Goal: Communication & Community: Answer question/provide support

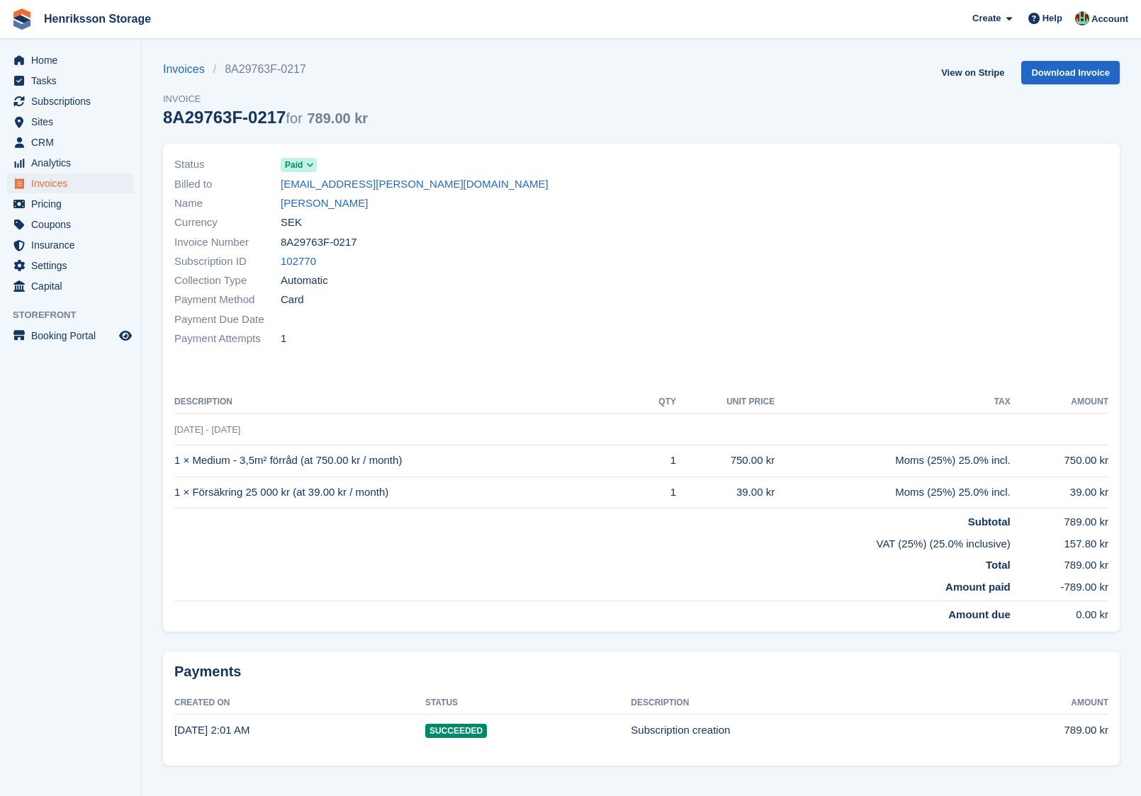
click at [64, 101] on span "Subscriptions" at bounding box center [73, 101] width 85 height 20
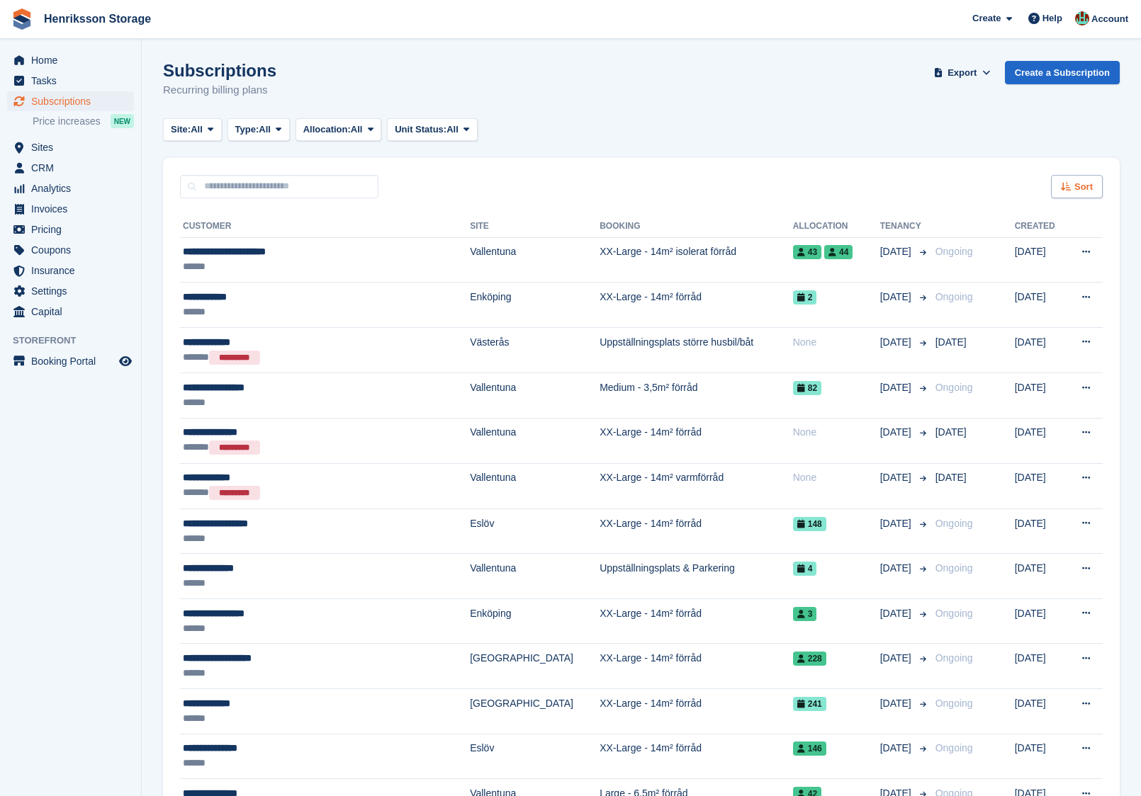
click at [1083, 194] on div "Sort" at bounding box center [1077, 186] width 52 height 23
click at [999, 276] on span "Move in date" at bounding box center [1017, 275] width 57 height 11
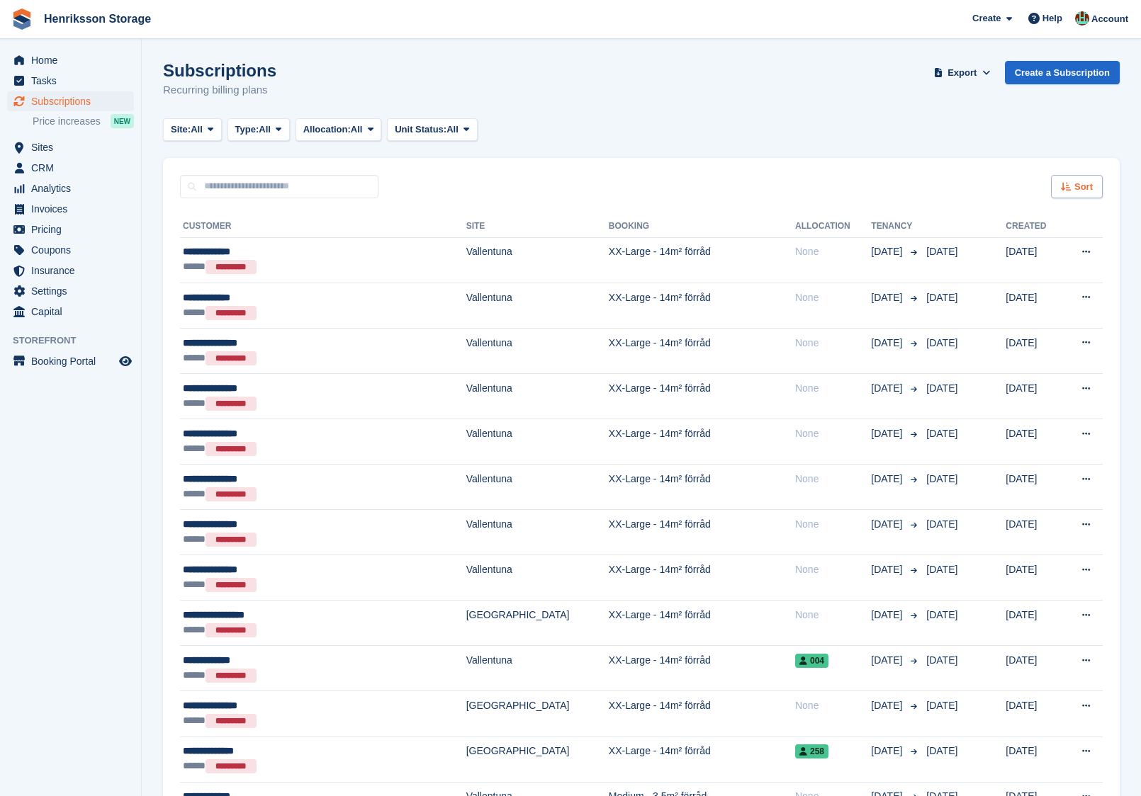
click at [1074, 181] on span "Sort" at bounding box center [1083, 187] width 18 height 14
click at [1015, 354] on span "Move in (newest first)" at bounding box center [1037, 351] width 101 height 11
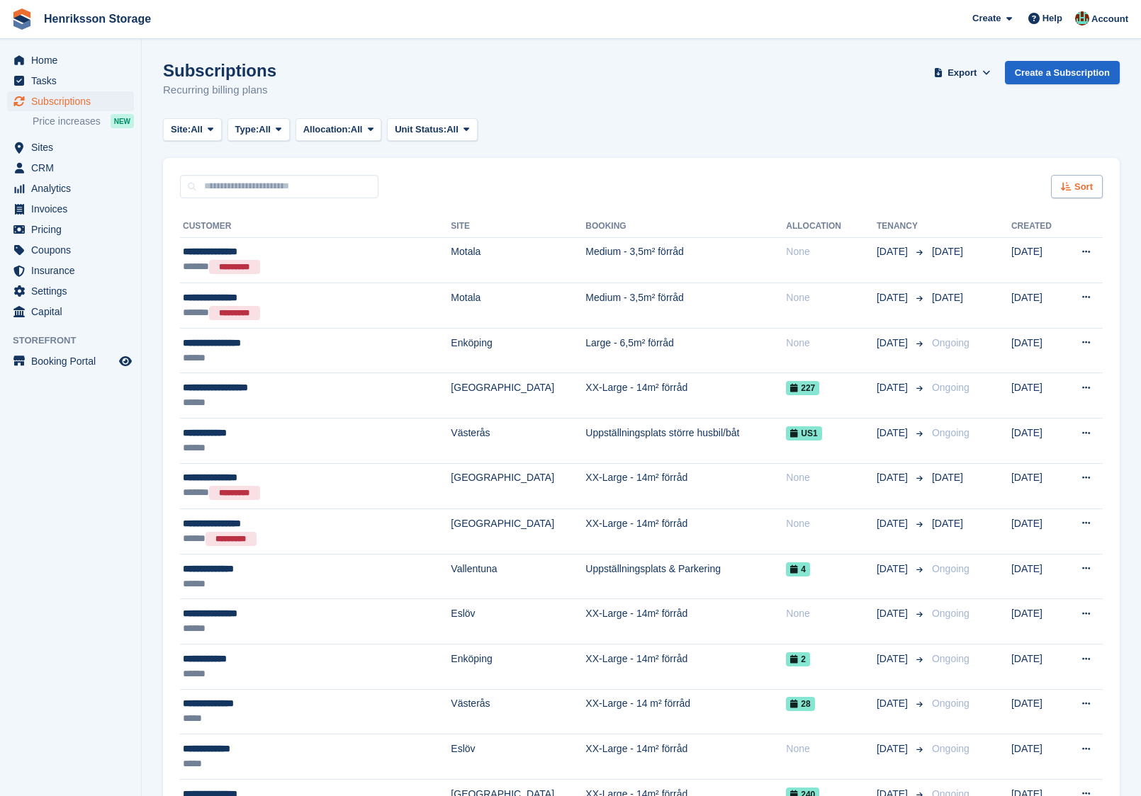
click at [1071, 194] on div "Sort" at bounding box center [1077, 186] width 52 height 23
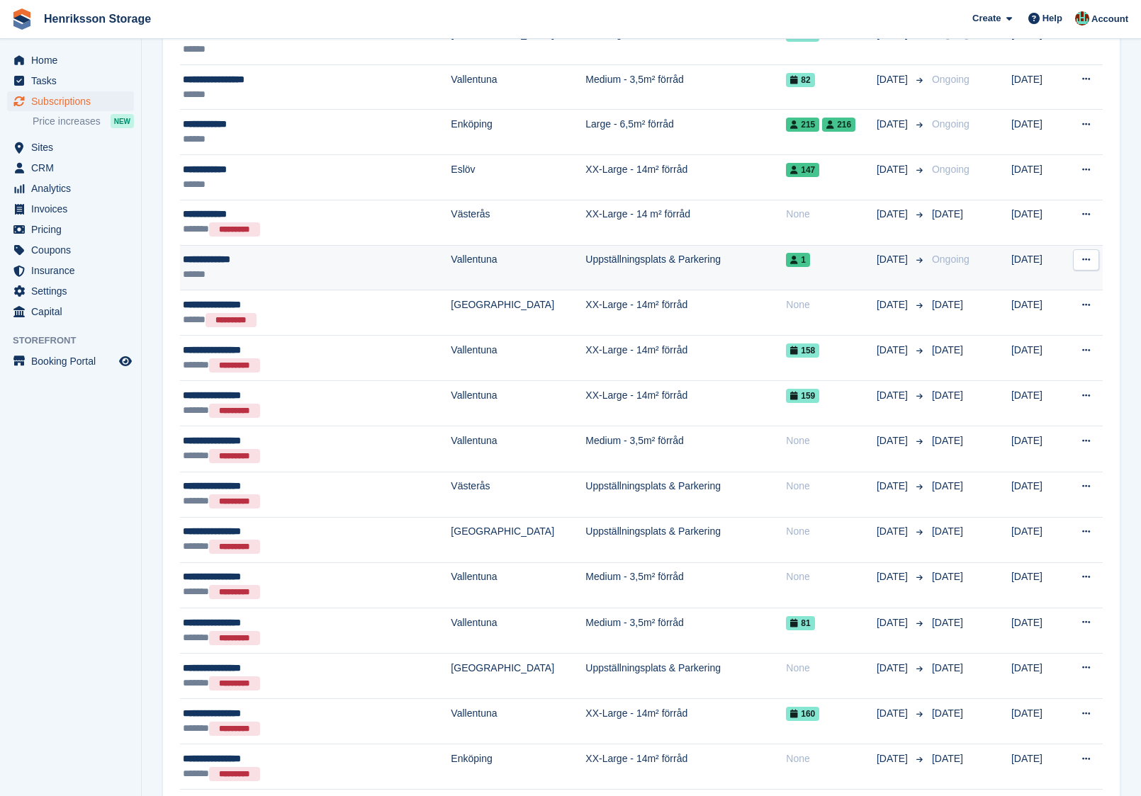
scroll to position [971, 0]
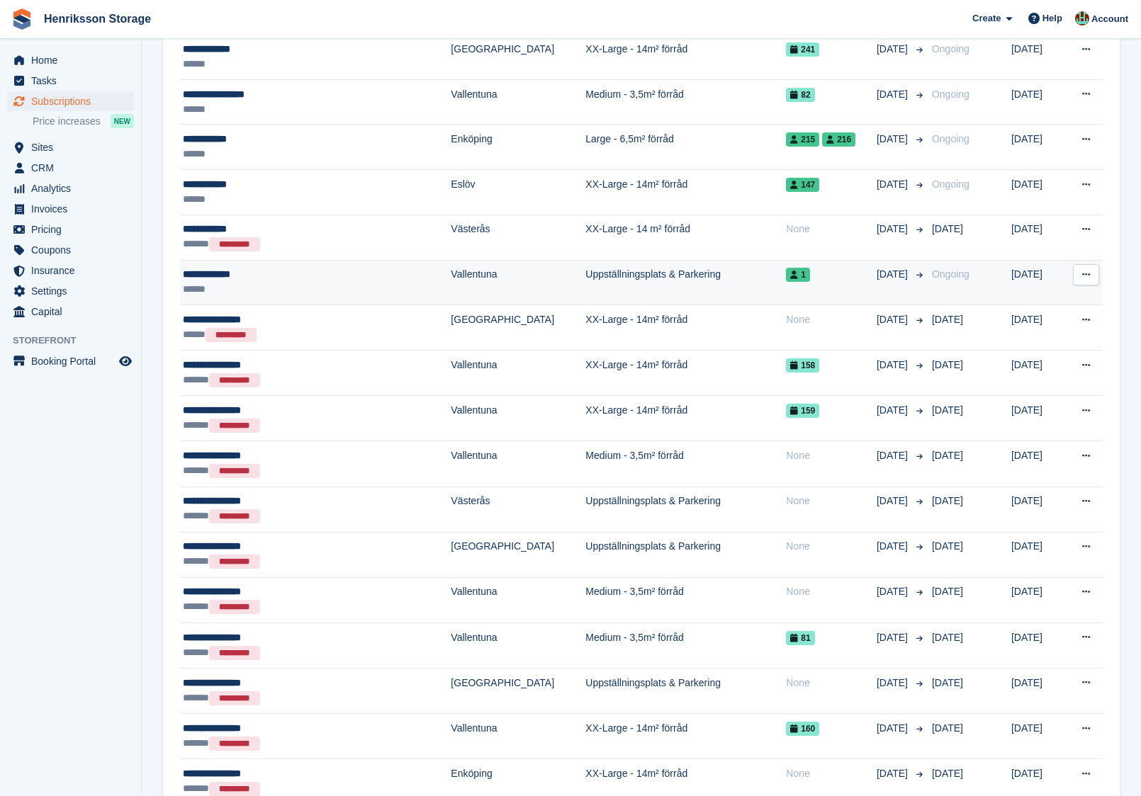
click at [1086, 270] on icon at bounding box center [1086, 274] width 8 height 9
click at [1007, 293] on p "View customer" at bounding box center [1030, 302] width 123 height 18
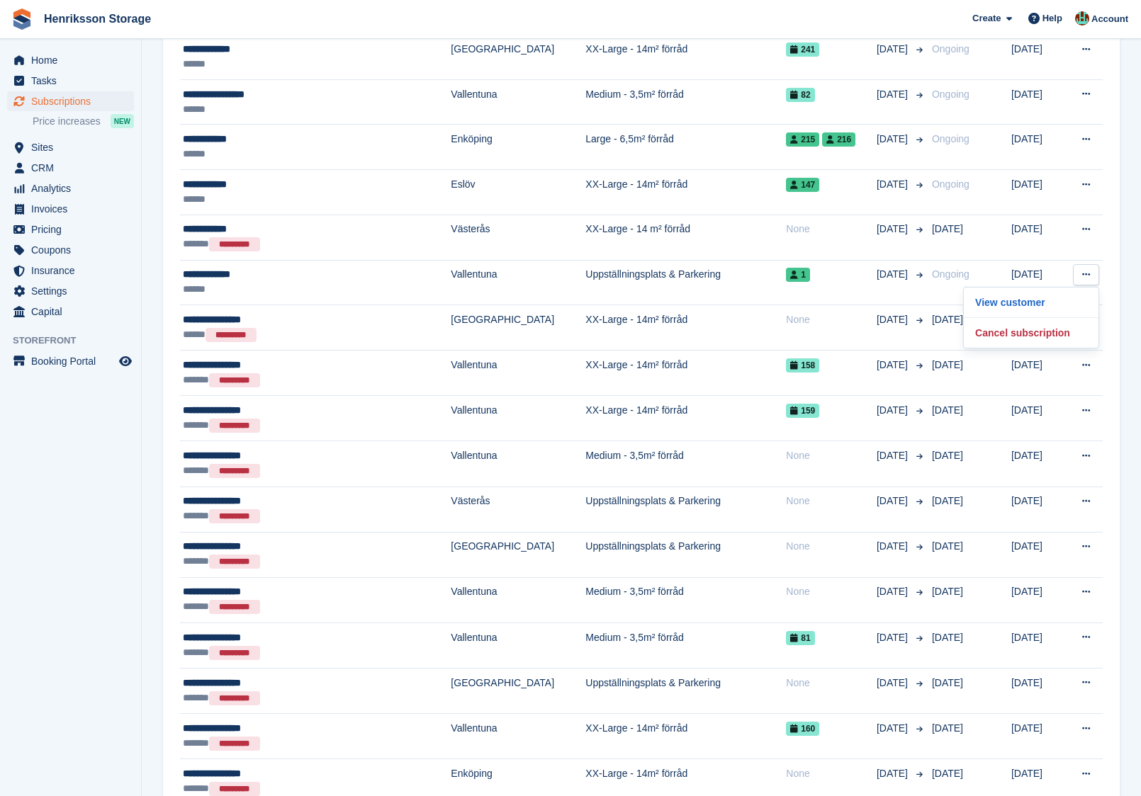
click at [1123, 214] on section "Subscriptions Recurring billing plans Export Export Subscriptions Export a CSV …" at bounding box center [641, 313] width 999 height 2569
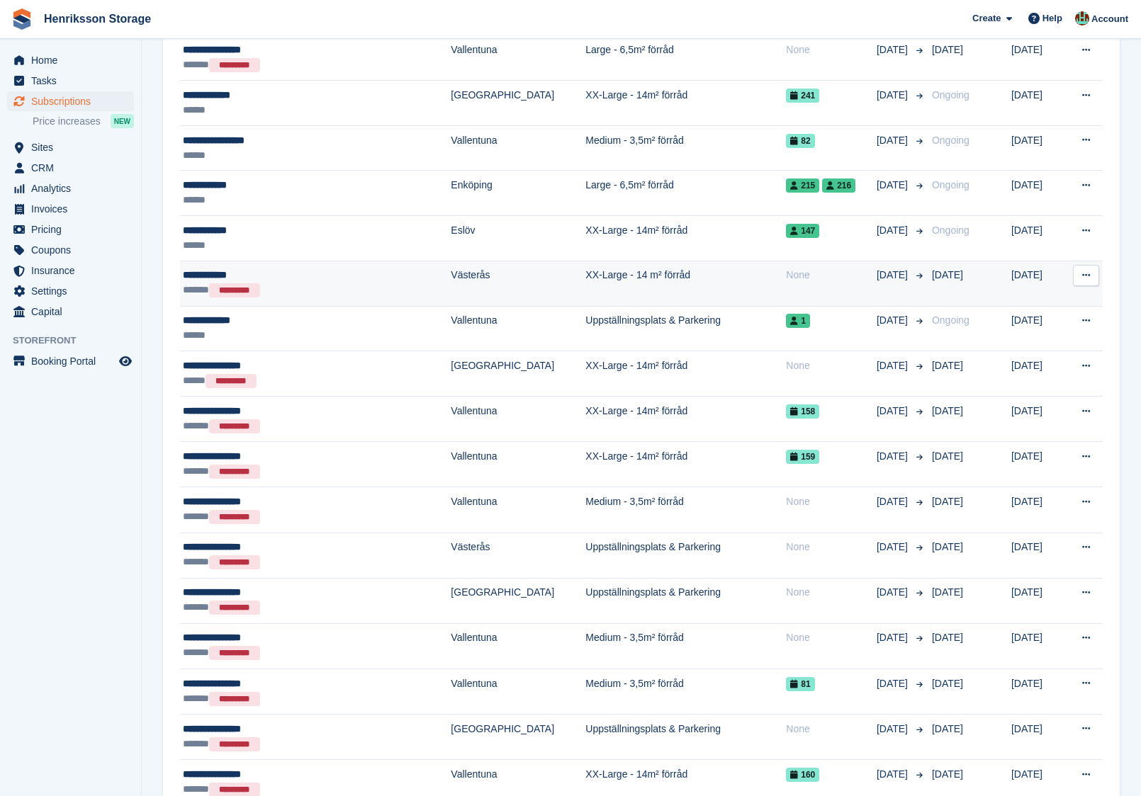
scroll to position [925, 0]
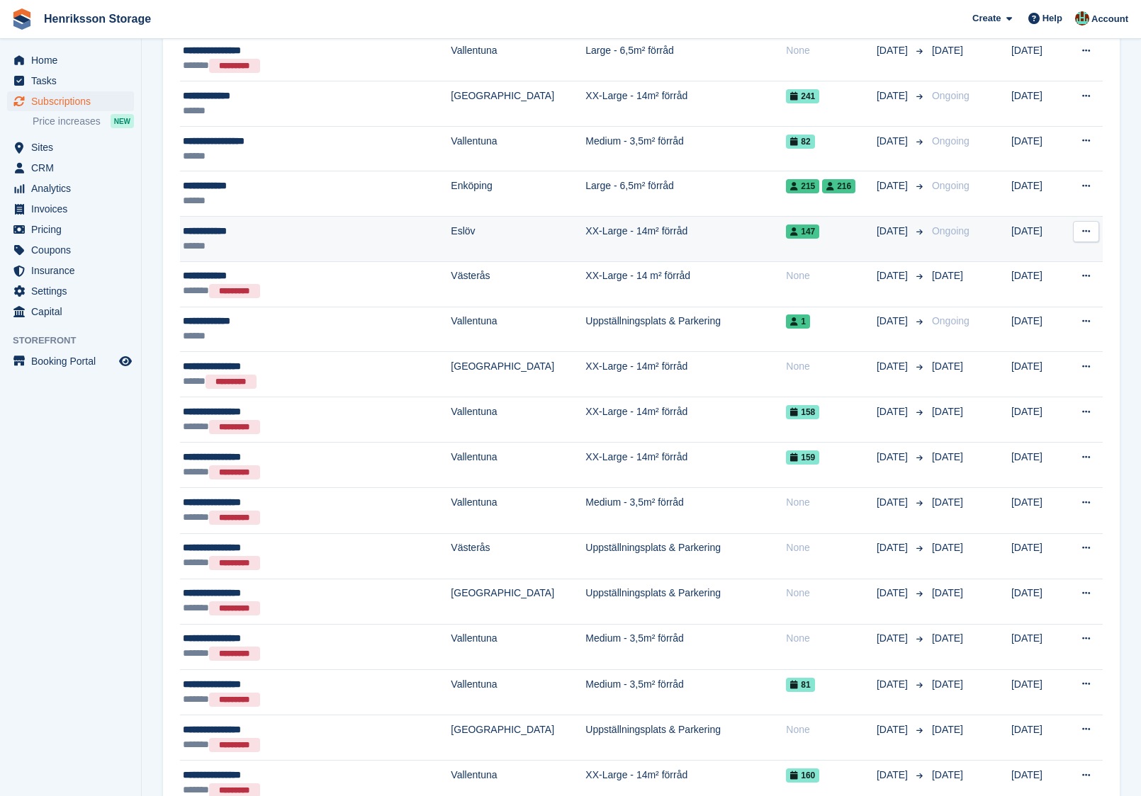
click at [1082, 227] on icon at bounding box center [1086, 231] width 8 height 9
click at [1010, 257] on p "View customer" at bounding box center [1030, 259] width 123 height 18
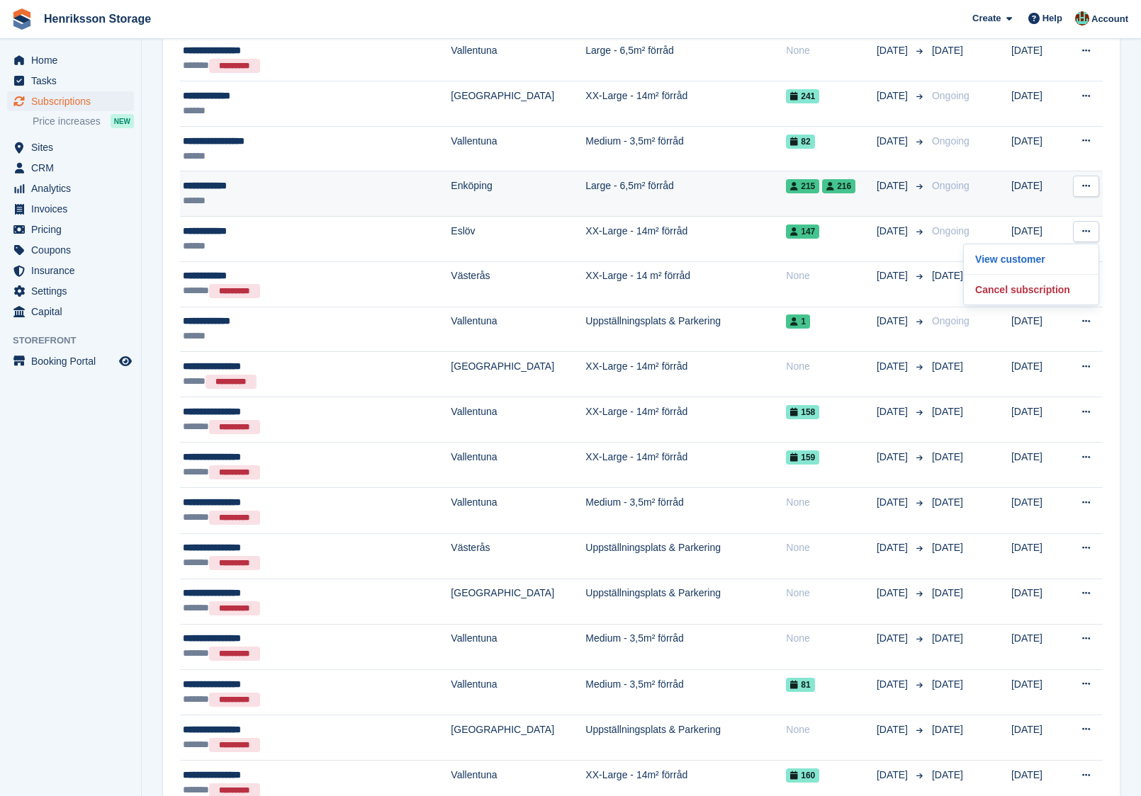
click at [1090, 179] on button at bounding box center [1086, 186] width 26 height 21
click at [1020, 205] on p "View customer" at bounding box center [1030, 214] width 123 height 18
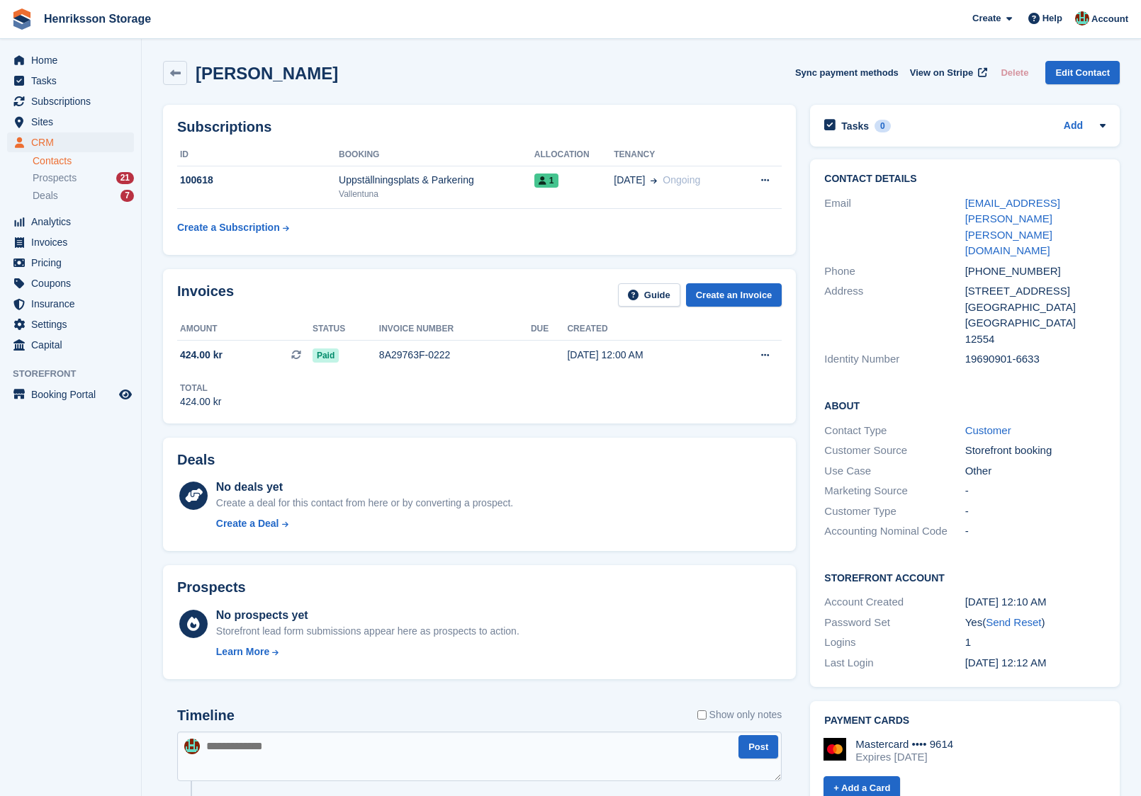
click at [213, 71] on h2 "Johan Ericson" at bounding box center [267, 73] width 142 height 19
copy div "Johan Ericson Sync payment methods View on Stripe Delete Edit Contact"
drag, startPoint x: 1048, startPoint y: 242, endPoint x: 954, endPoint y: 242, distance: 94.2
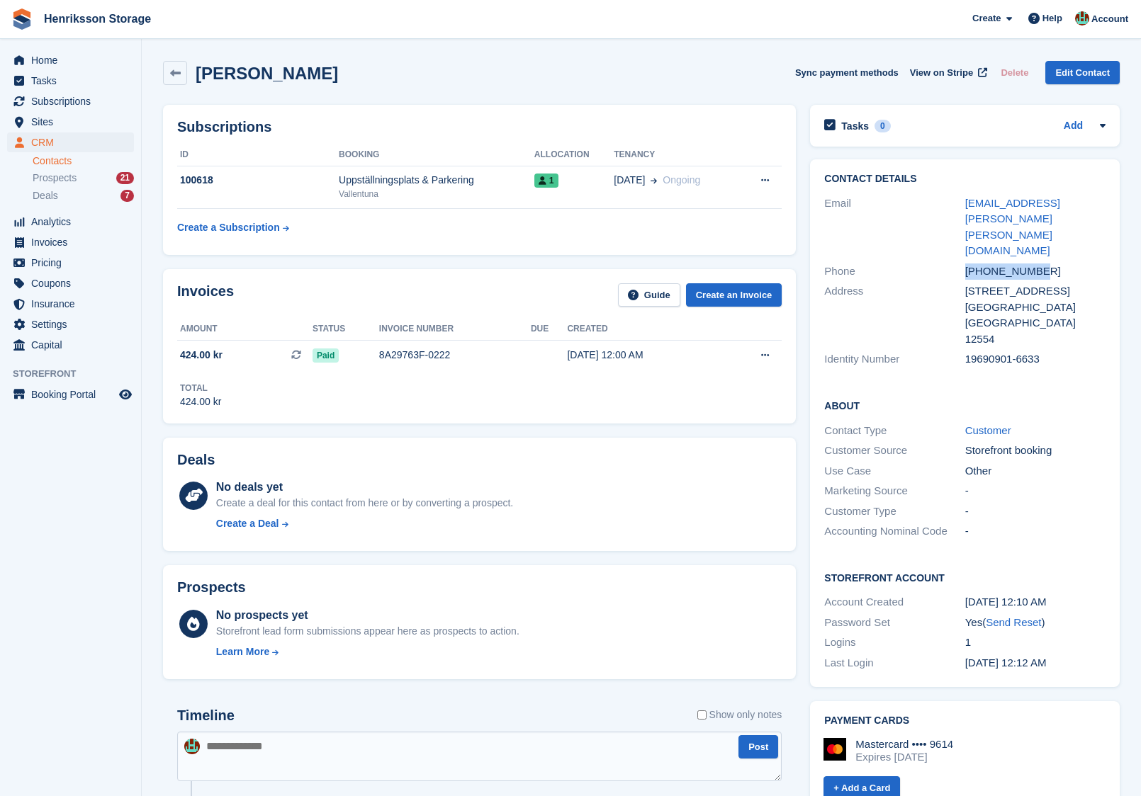
click at [954, 261] on div "Phone +46735083581" at bounding box center [964, 271] width 281 height 21
copy div "+46735083581"
drag, startPoint x: 982, startPoint y: 219, endPoint x: 961, endPoint y: 202, distance: 26.7
click at [961, 202] on div "Email johan.eric.ericson@gmail.com" at bounding box center [964, 227] width 281 height 68
copy div "johan.eric.ericson@gmail.com"
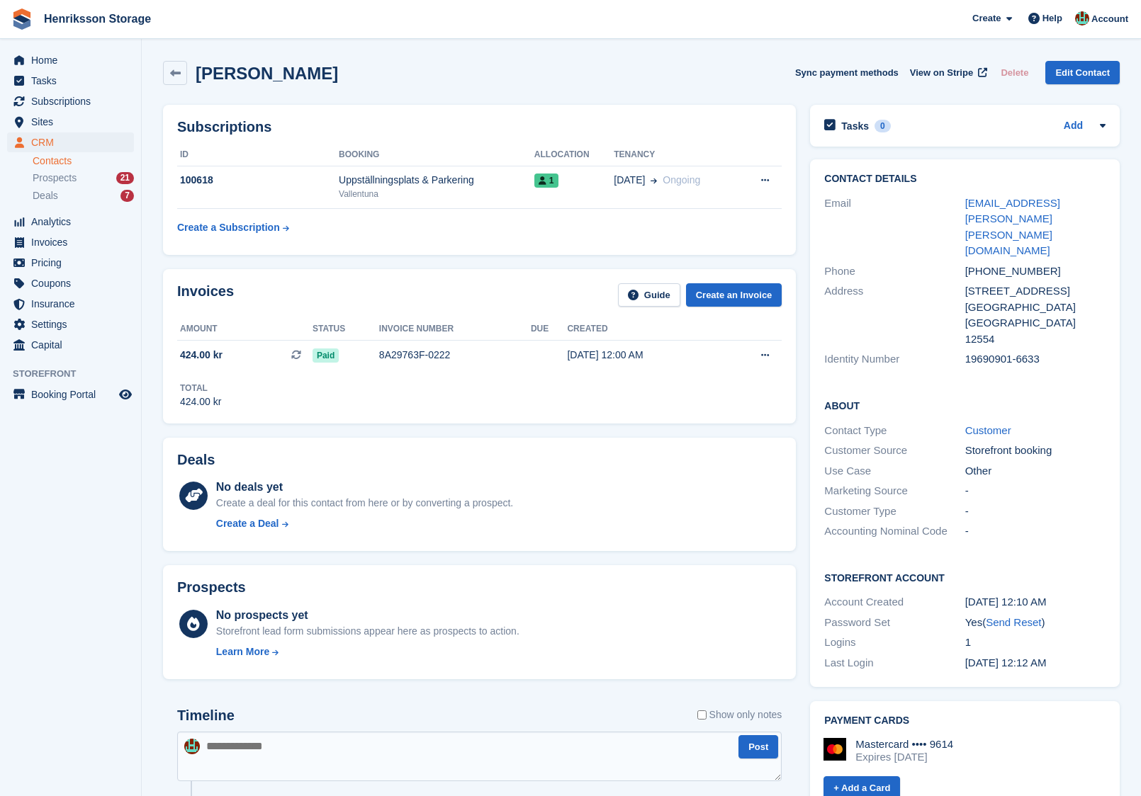
click at [993, 264] on div "+46735083581" at bounding box center [1035, 272] width 140 height 16
copy div "+46735083581"
click at [991, 264] on div "+46735083581" at bounding box center [1035, 272] width 140 height 16
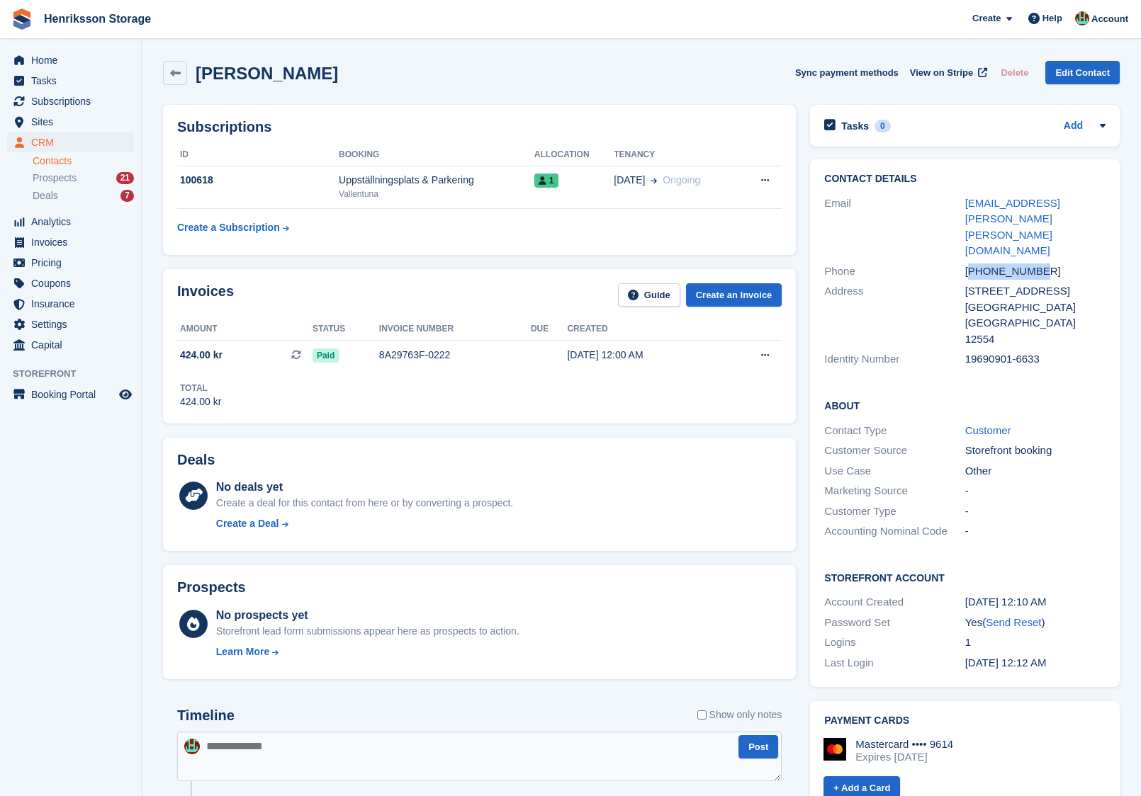
click at [991, 264] on div "+46735083581" at bounding box center [1035, 272] width 140 height 16
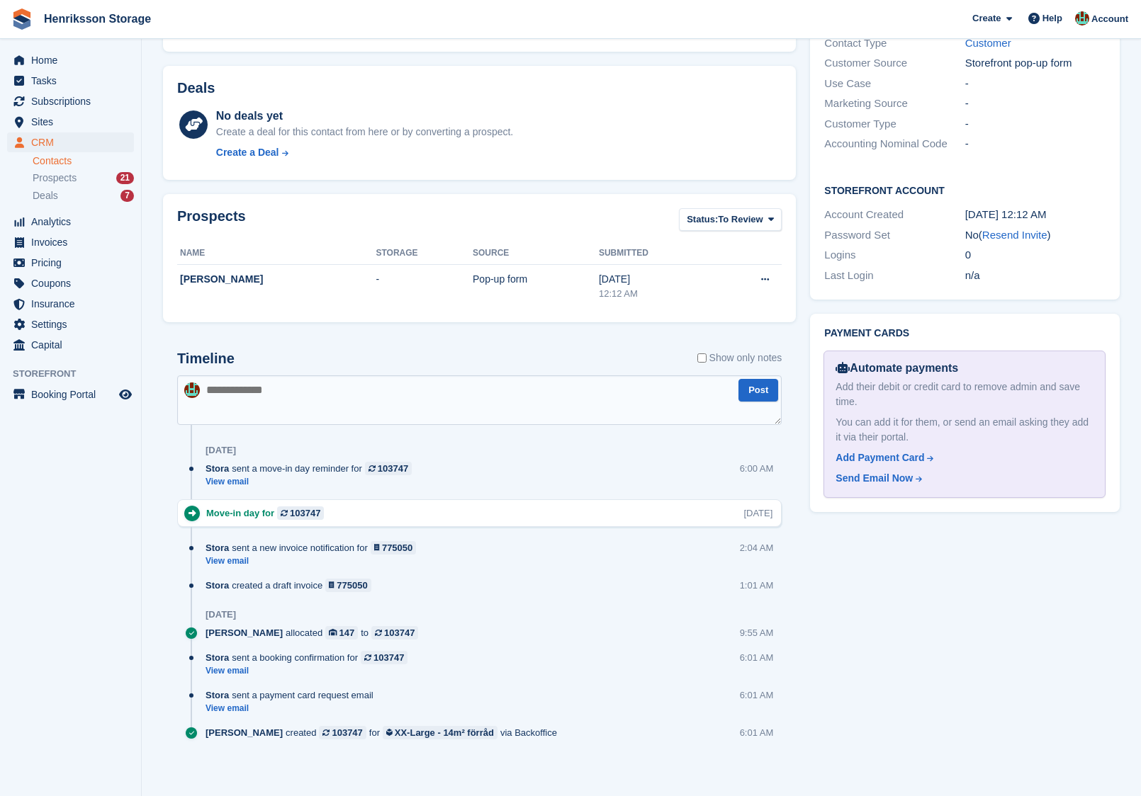
scroll to position [500, 0]
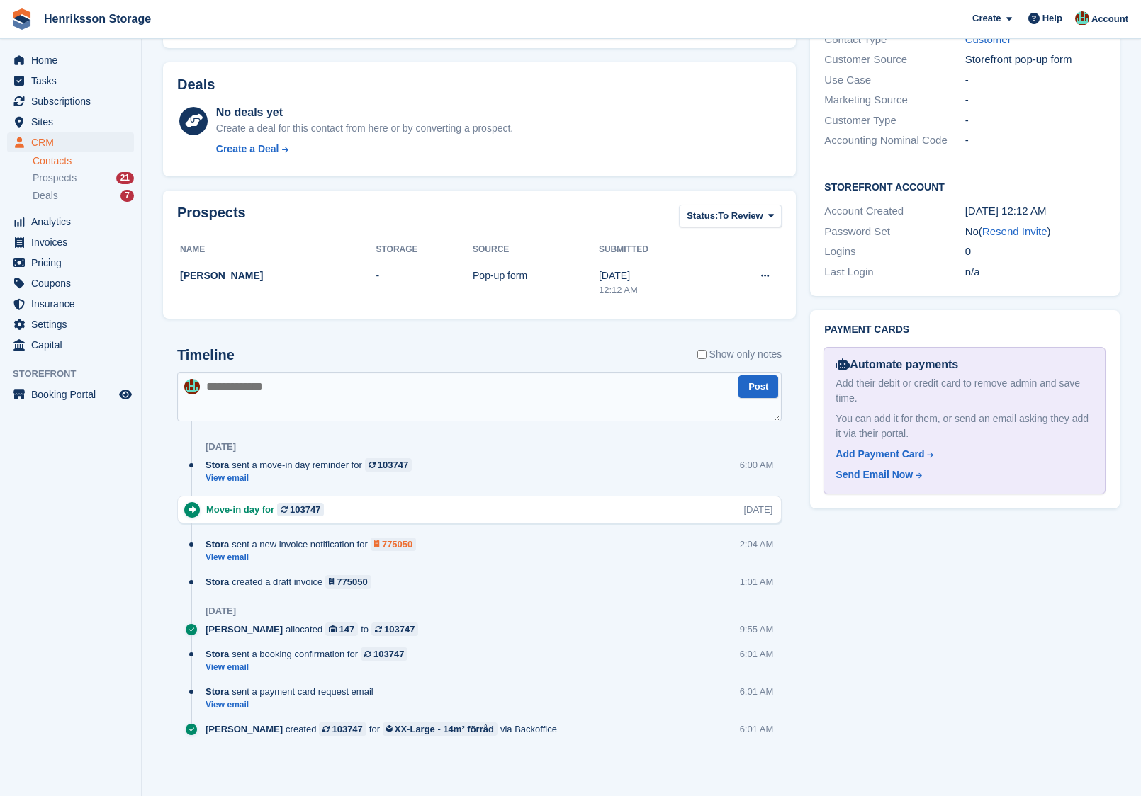
click at [402, 540] on div "775050" at bounding box center [397, 544] width 30 height 13
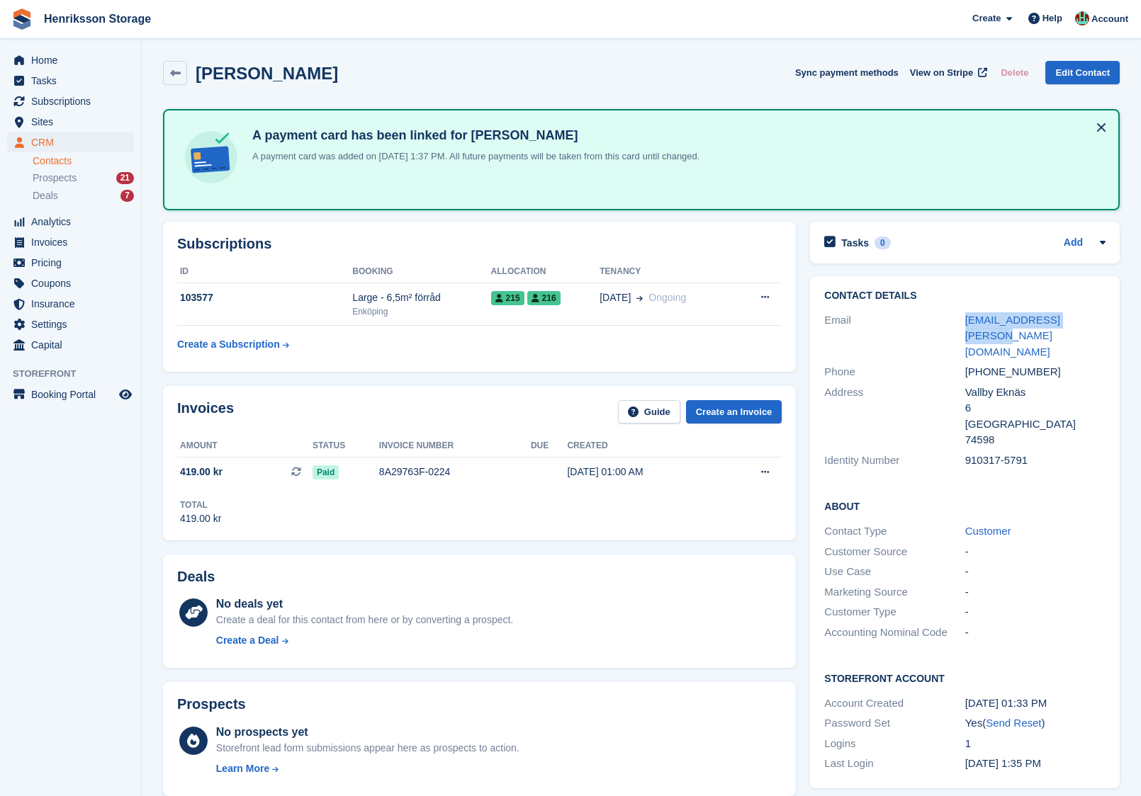
drag, startPoint x: 1099, startPoint y: 316, endPoint x: 937, endPoint y: 316, distance: 162.2
click at [937, 316] on div "Email olsson.bobbi@gmail.com" at bounding box center [964, 336] width 281 height 52
copy div "olsson.bobbi@gmail.com"
click at [261, 75] on h2 "Robin Olsson" at bounding box center [267, 73] width 142 height 19
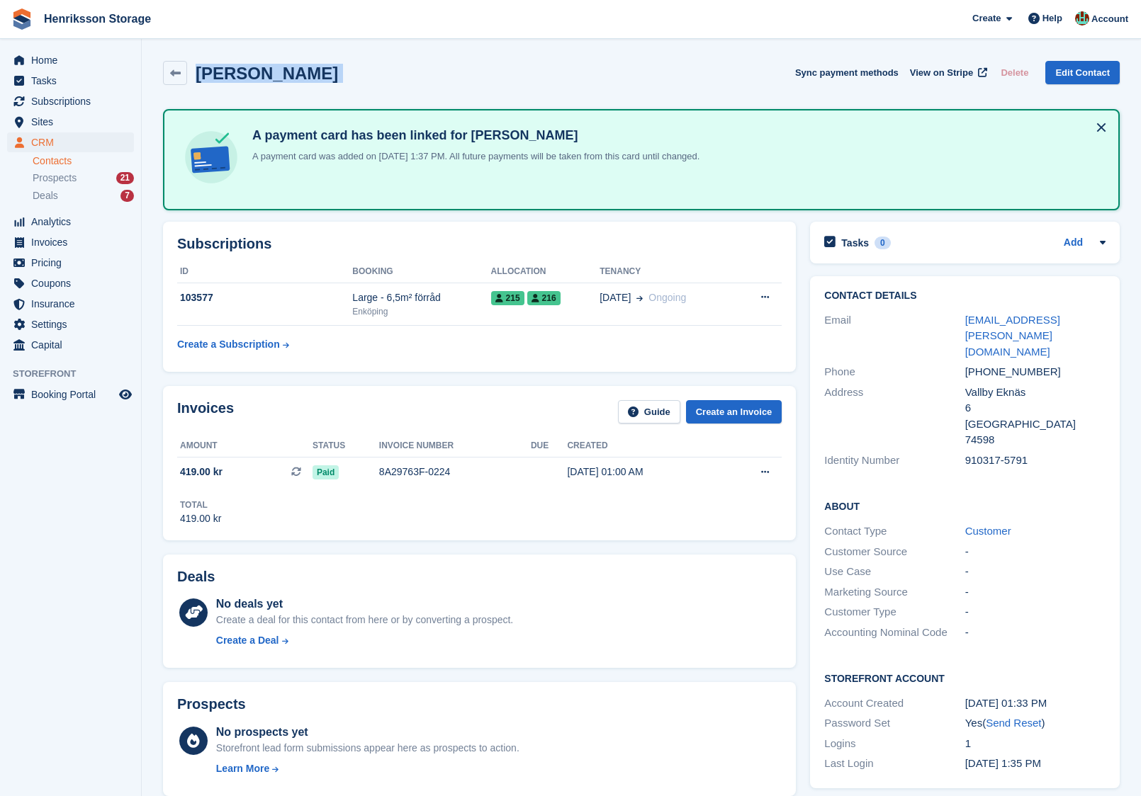
click at [261, 75] on h2 "Robin Olsson" at bounding box center [267, 73] width 142 height 19
copy div "Robin Olsson Sync payment methods View on Stripe Delete Edit Contact"
drag, startPoint x: 1049, startPoint y: 342, endPoint x: 963, endPoint y: 342, distance: 85.7
click at [963, 362] on div "Phone +46767667636" at bounding box center [964, 372] width 281 height 21
copy div "+46767667636"
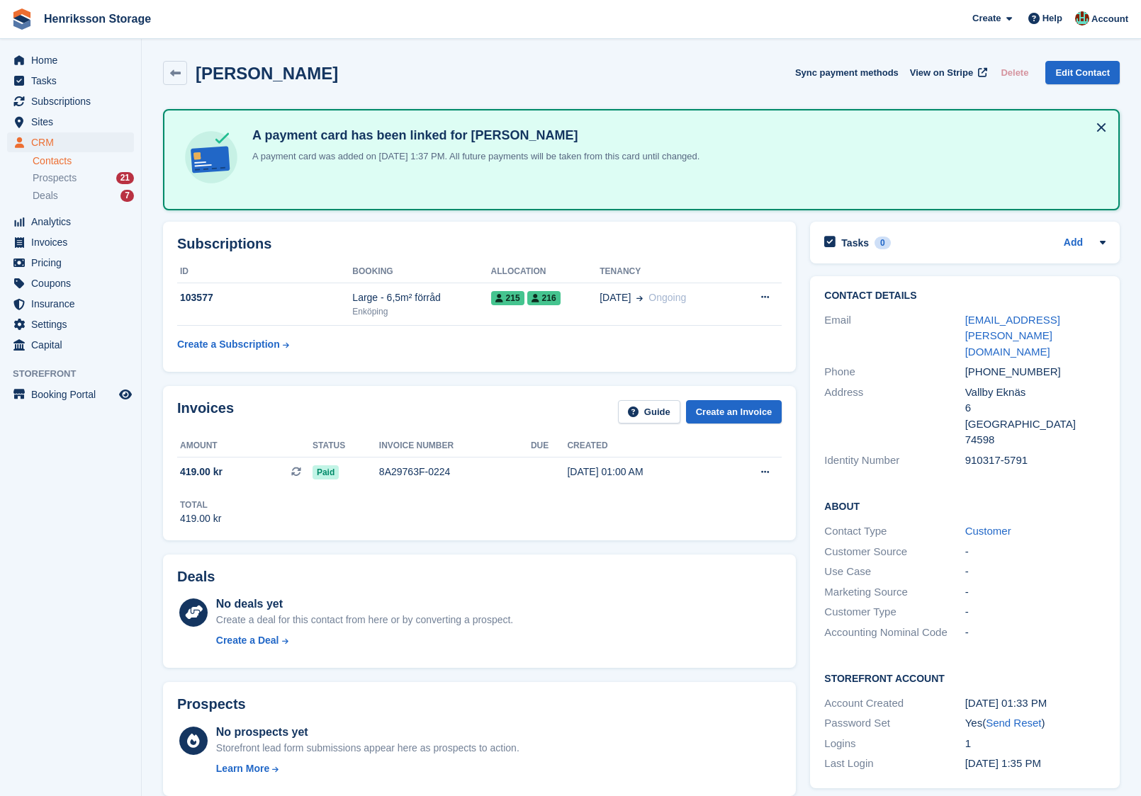
click at [990, 362] on div "Phone +46767667636" at bounding box center [964, 372] width 281 height 21
click at [978, 364] on div "+46767667636" at bounding box center [1035, 372] width 140 height 16
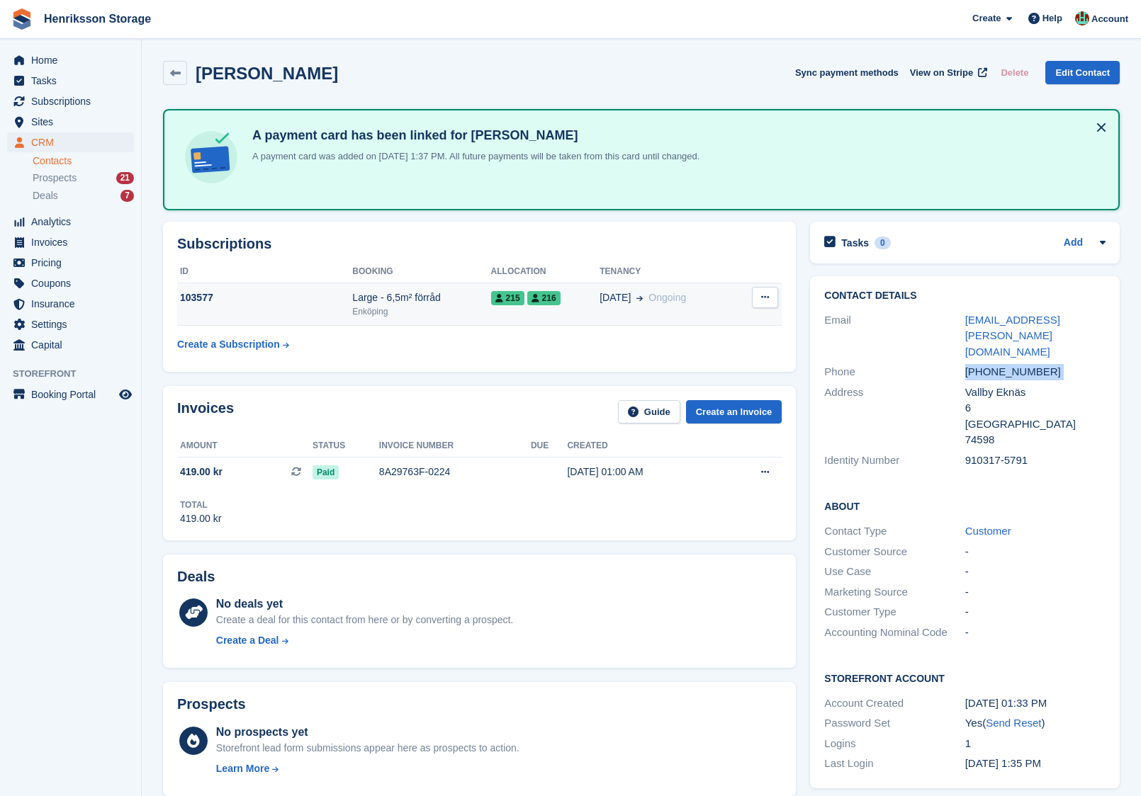
copy div "+46767667636"
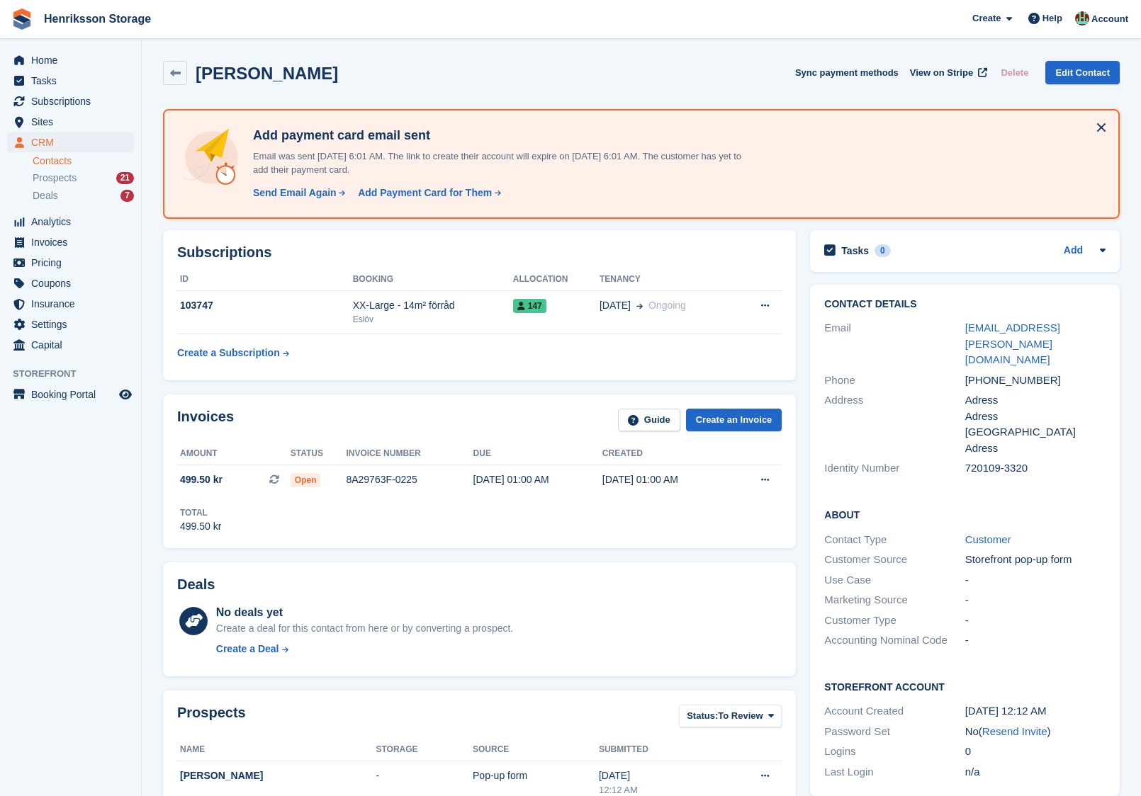
scroll to position [500, 0]
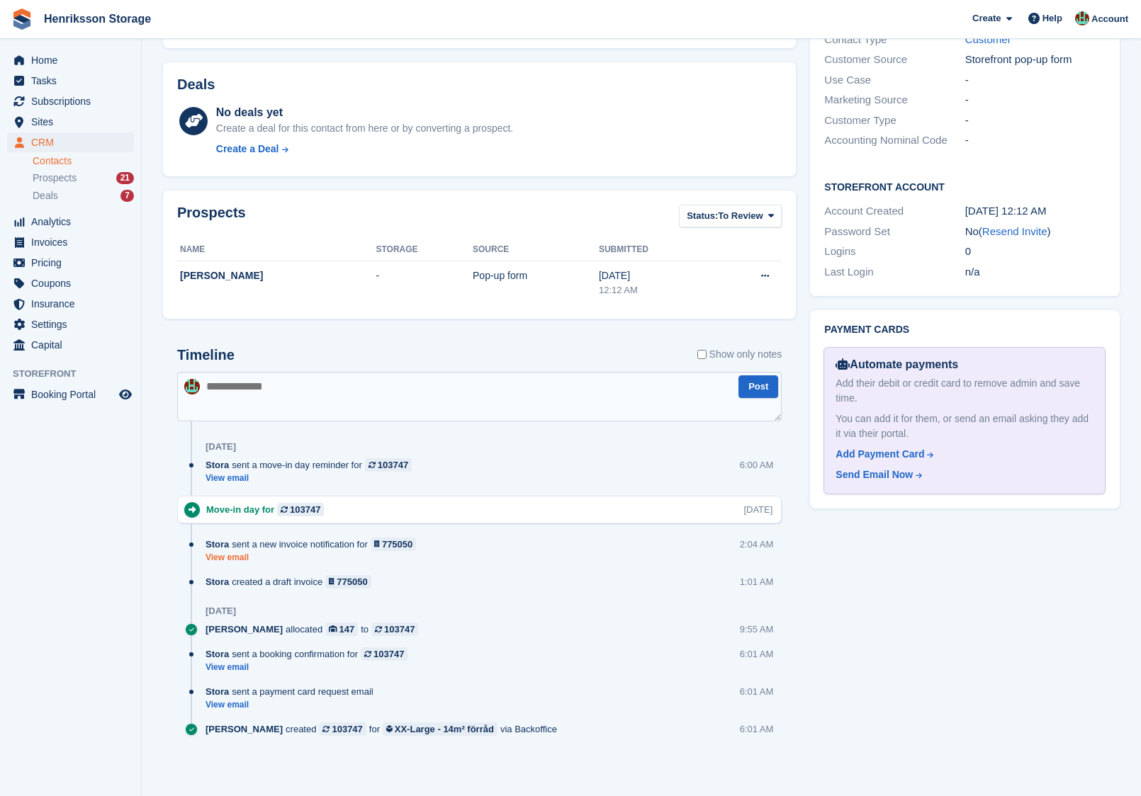
click at [240, 558] on link "View email" at bounding box center [314, 558] width 218 height 12
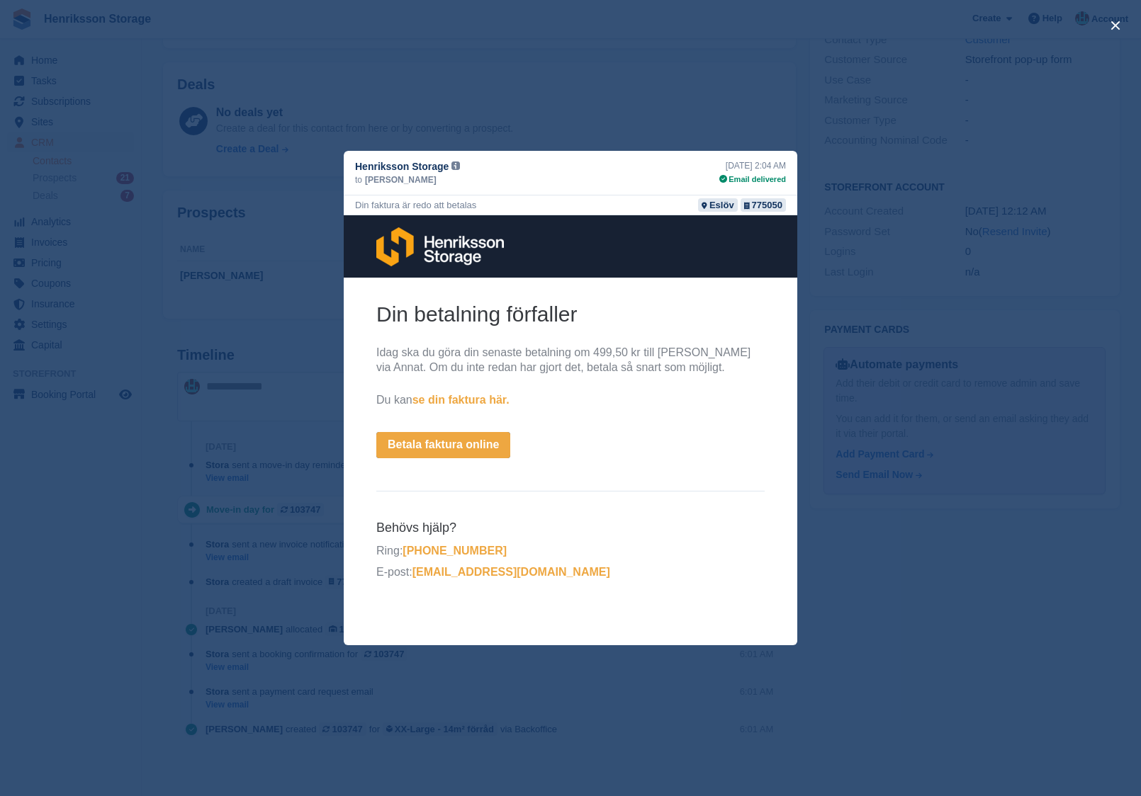
click at [339, 391] on div "close" at bounding box center [570, 398] width 1141 height 796
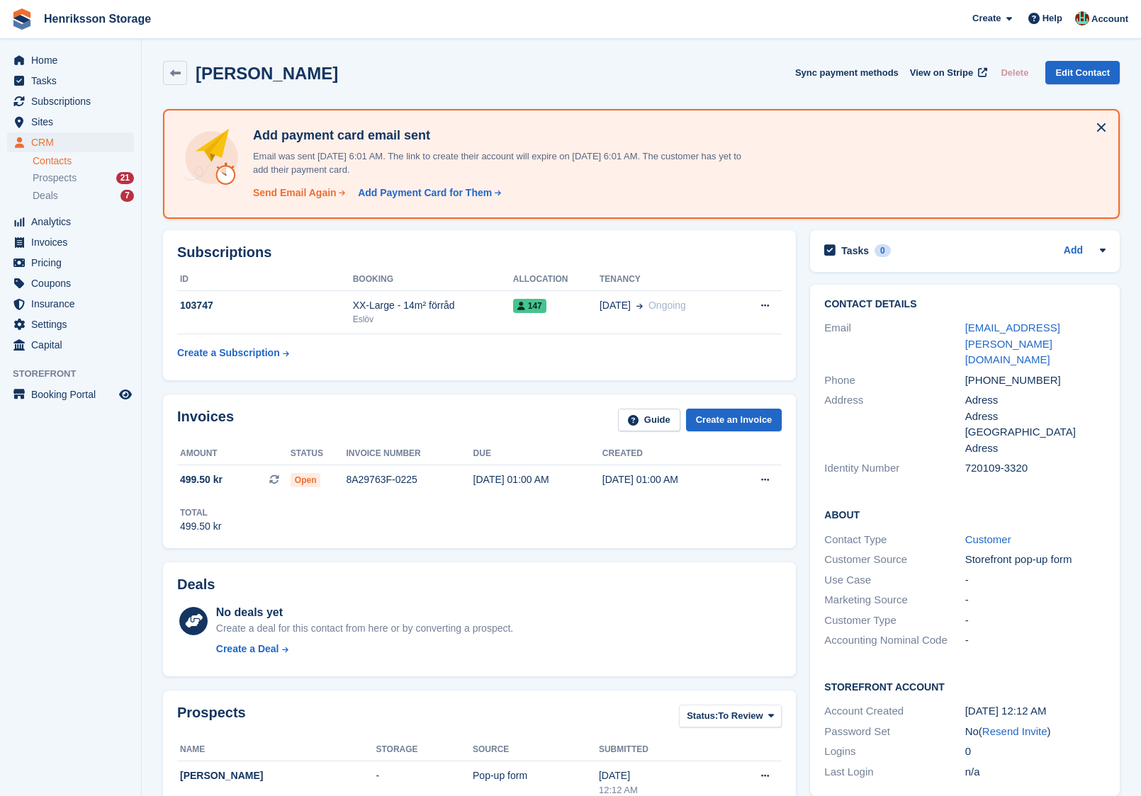
click at [306, 193] on div "Send Email Again" at bounding box center [295, 193] width 84 height 15
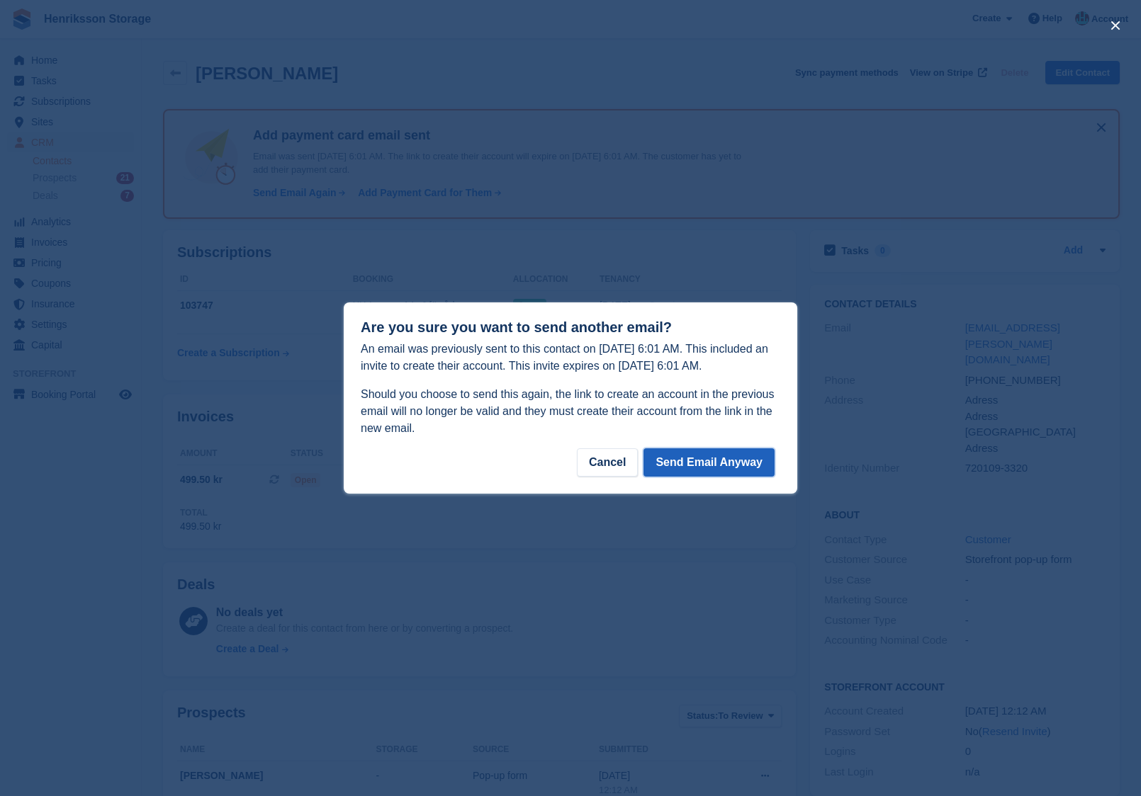
click at [675, 456] on button "Send Email Anyway" at bounding box center [708, 462] width 131 height 28
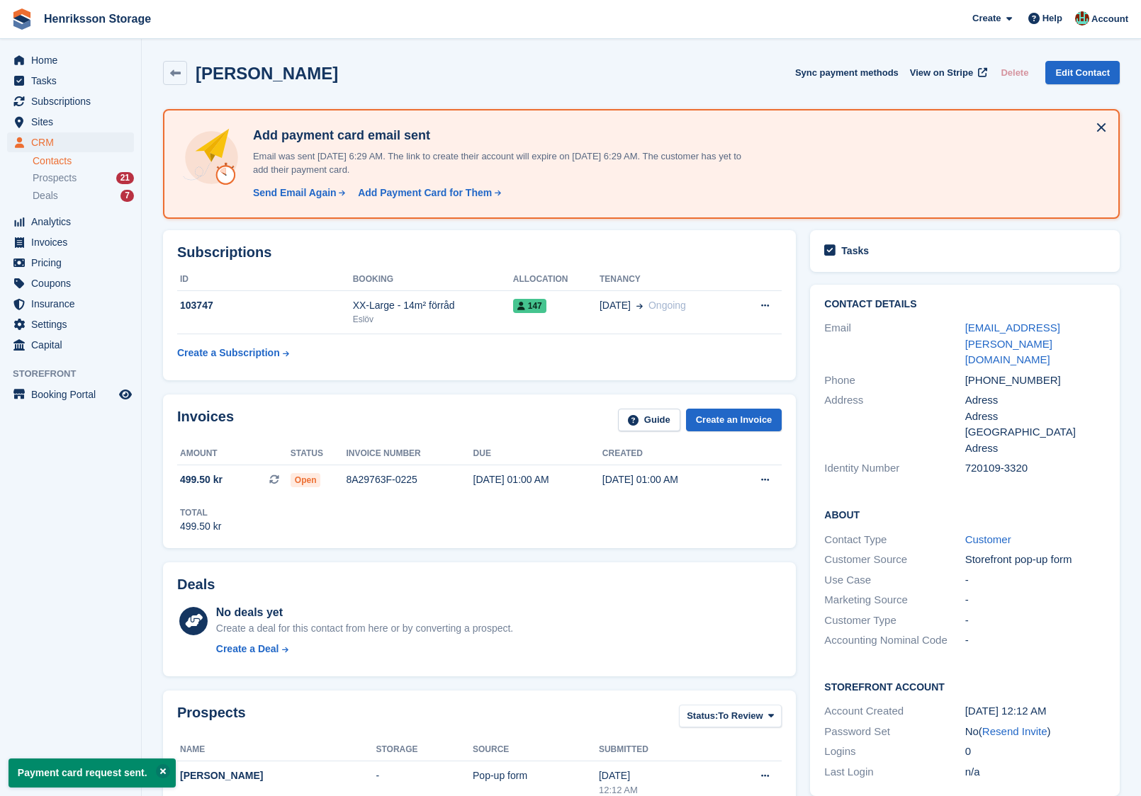
scroll to position [1, 0]
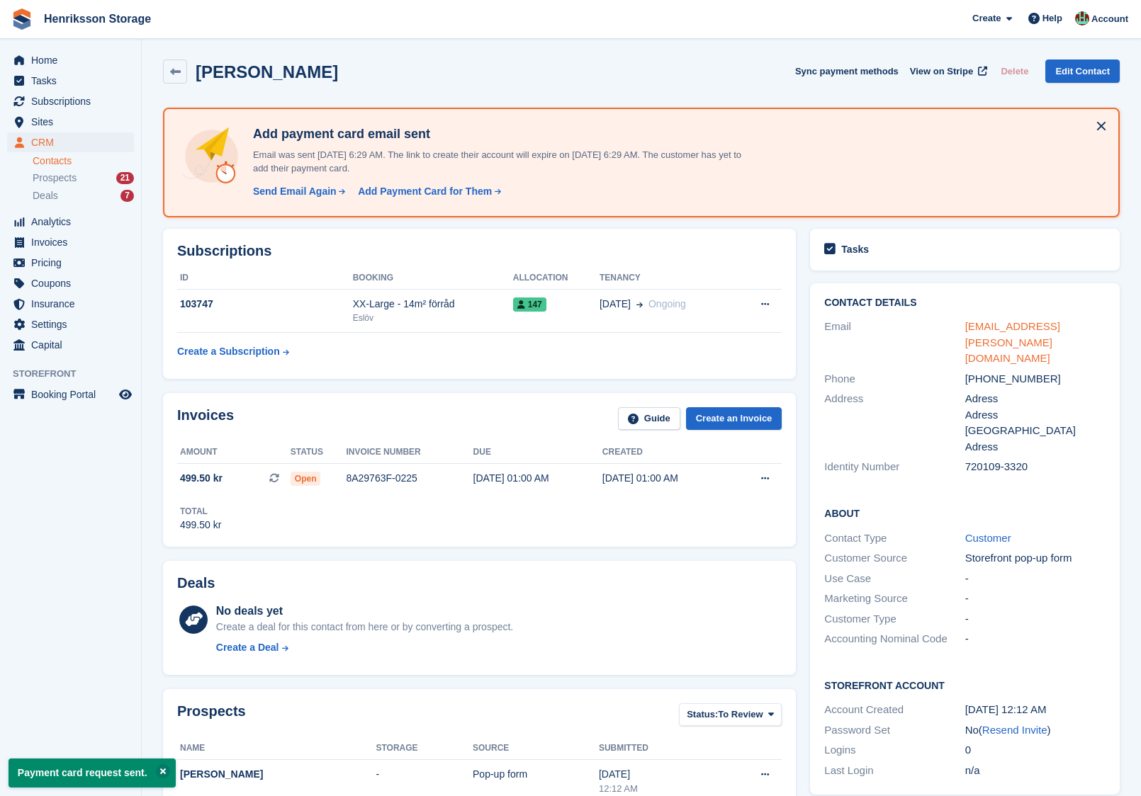
click at [993, 328] on link "[EMAIL_ADDRESS][PERSON_NAME][DOMAIN_NAME]" at bounding box center [1012, 342] width 95 height 44
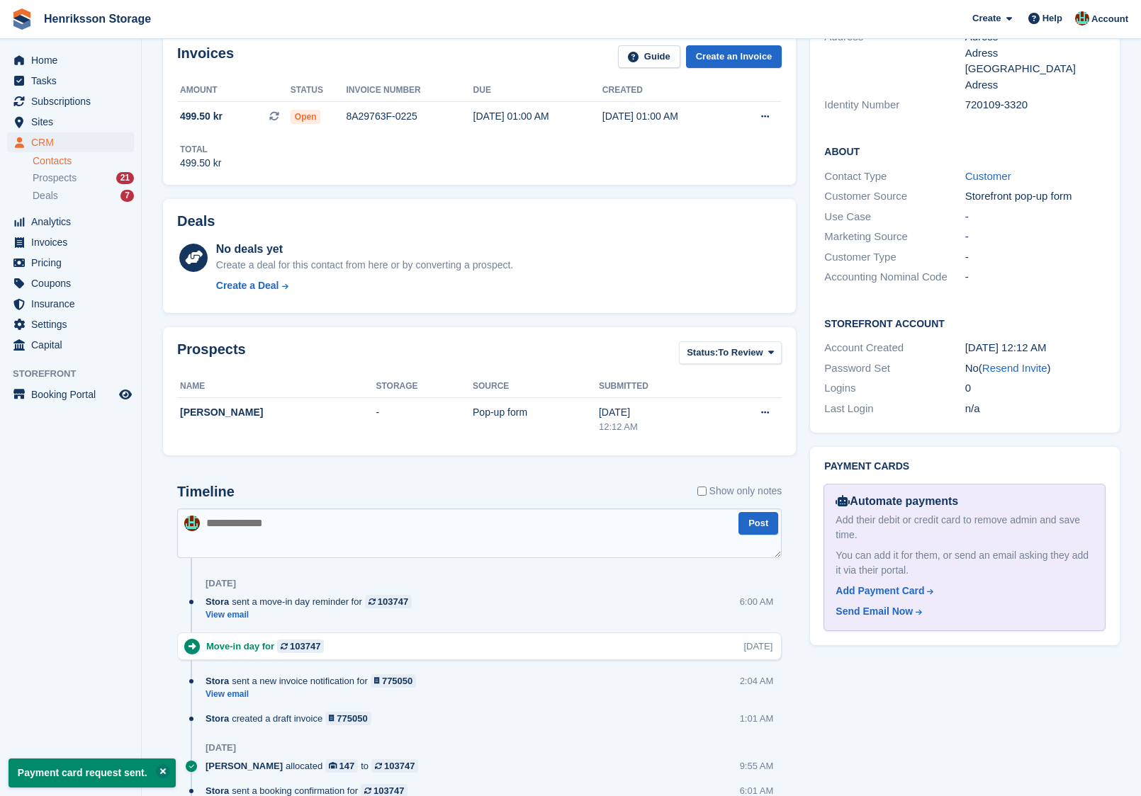
scroll to position [0, 0]
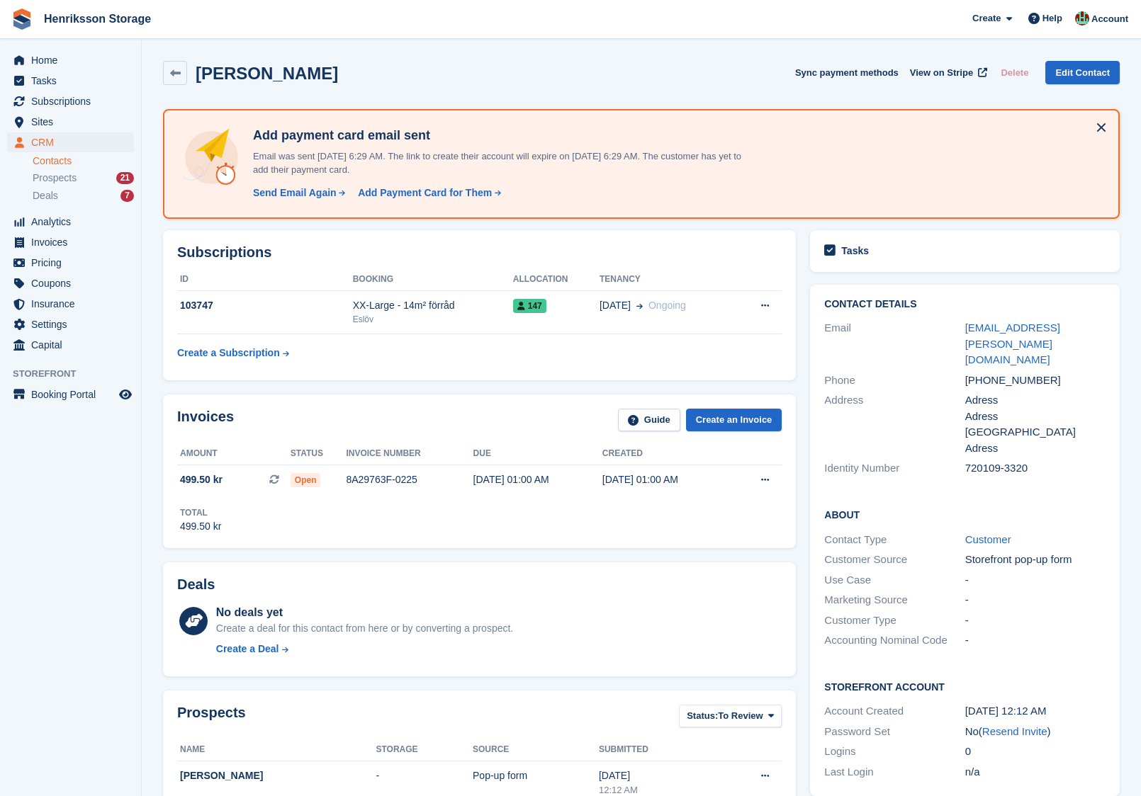
click at [225, 86] on div "[PERSON_NAME] Sync payment methods View on Stripe Delete Edit Contact" at bounding box center [641, 76] width 971 height 44
click at [225, 81] on h2 "[PERSON_NAME]" at bounding box center [267, 73] width 142 height 19
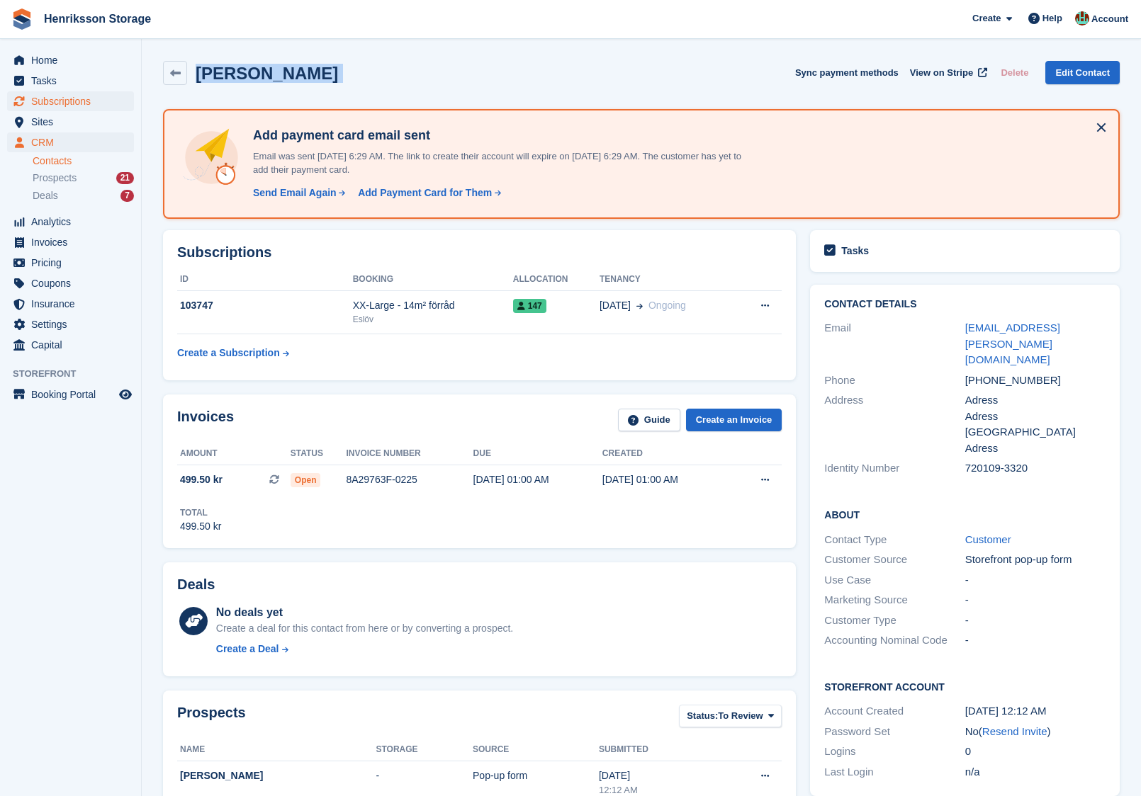
copy div "[PERSON_NAME] Sync payment methods View on Stripe Delete Edit Contact"
